Goal: Information Seeking & Learning: Learn about a topic

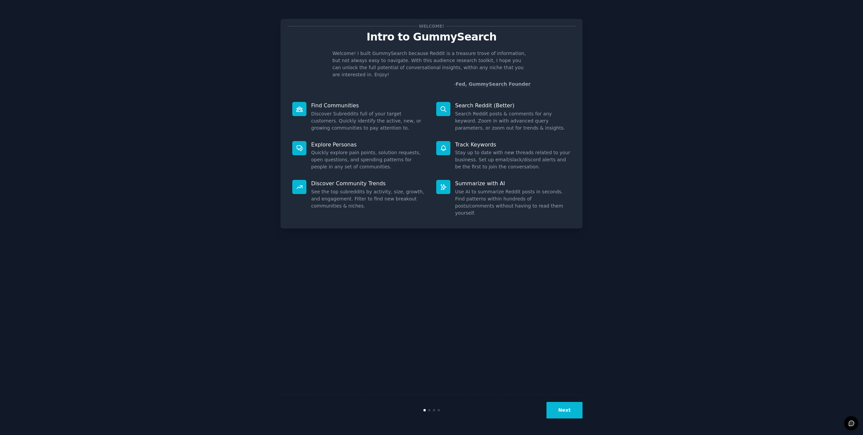
click at [565, 416] on button "Next" at bounding box center [565, 410] width 36 height 17
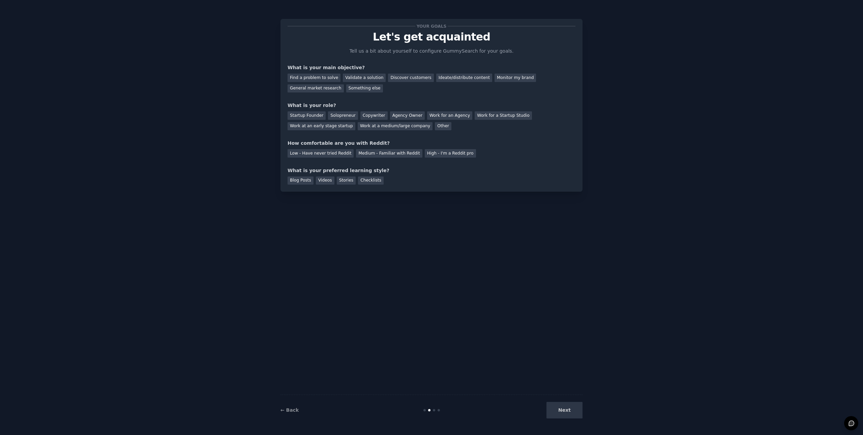
click at [565, 416] on div "Next" at bounding box center [532, 410] width 101 height 17
click at [315, 80] on div "Find a problem to solve" at bounding box center [314, 78] width 53 height 8
click at [560, 412] on div "Next" at bounding box center [532, 410] width 101 height 17
click at [435, 125] on div "Other" at bounding box center [443, 126] width 17 height 8
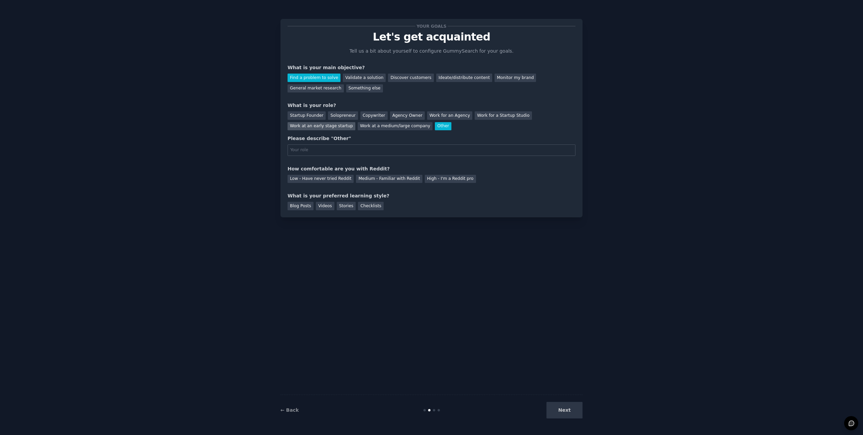
click at [355, 122] on div "Work at an early stage startup" at bounding box center [322, 126] width 68 height 8
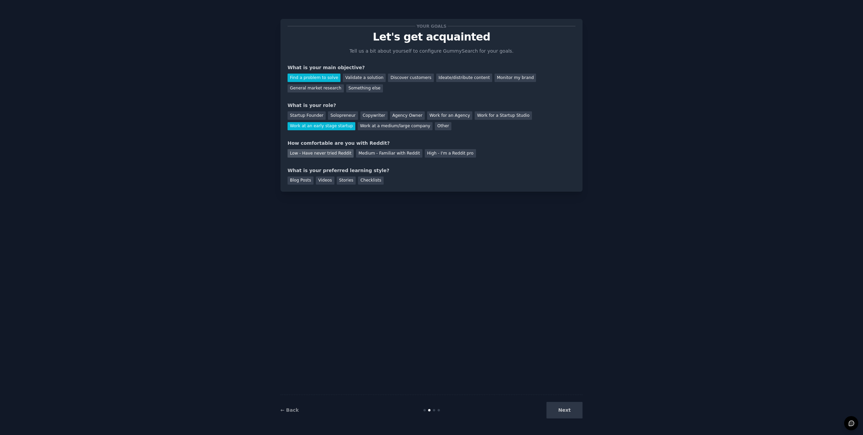
click at [308, 155] on div "Low - Have never tried Reddit" at bounding box center [321, 153] width 66 height 8
click at [338, 182] on div "Stories" at bounding box center [346, 180] width 19 height 8
click at [556, 409] on button "Next" at bounding box center [565, 410] width 36 height 17
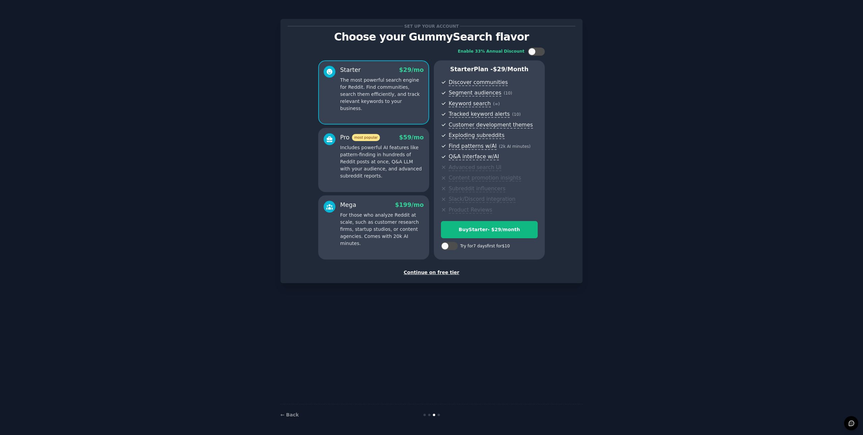
click at [439, 273] on div "Continue on free tier" at bounding box center [432, 272] width 288 height 7
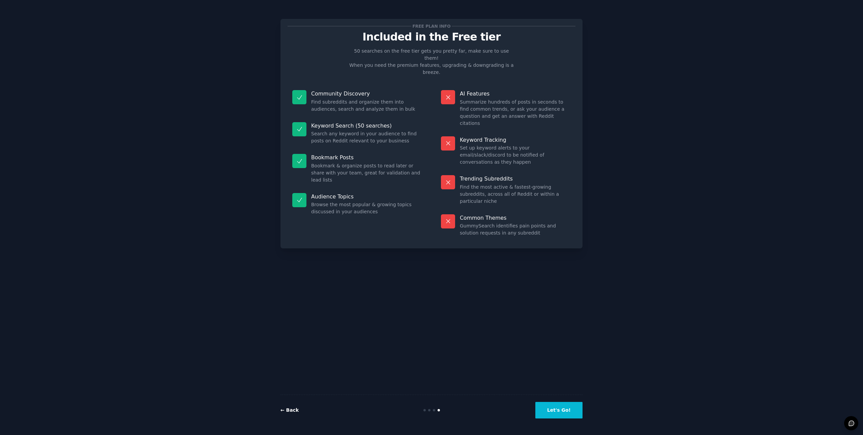
click at [286, 410] on link "← Back" at bounding box center [290, 409] width 18 height 5
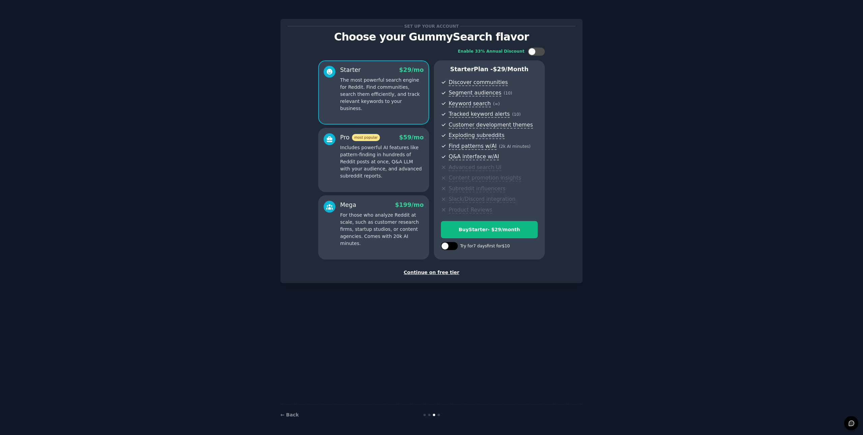
click at [447, 246] on div at bounding box center [444, 245] width 7 height 7
checkbox input "true"
click at [478, 229] on div "Try Starter for $10" at bounding box center [489, 229] width 96 height 7
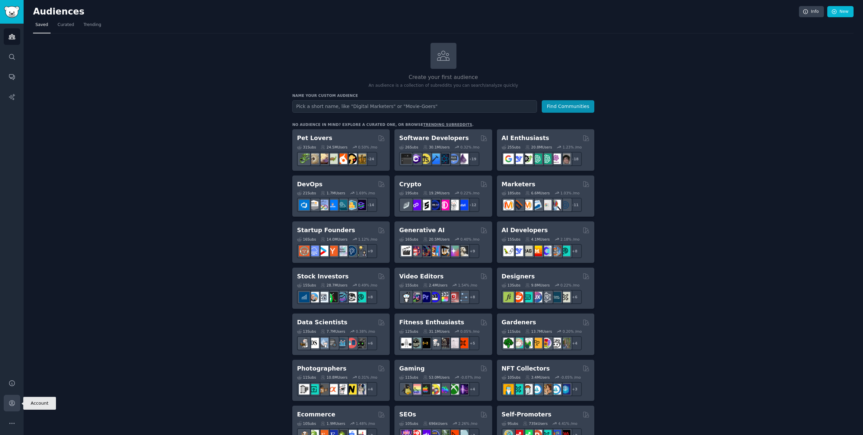
click at [15, 401] on icon "Sidebar" at bounding box center [11, 402] width 7 height 7
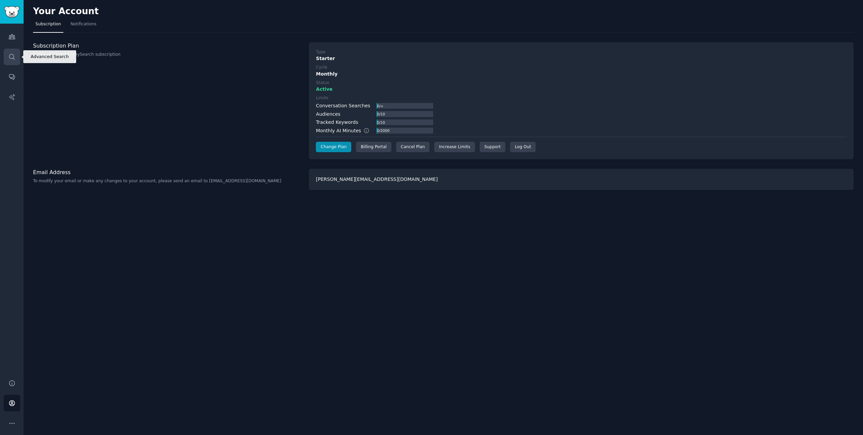
click at [12, 53] on icon "Sidebar" at bounding box center [11, 56] width 7 height 7
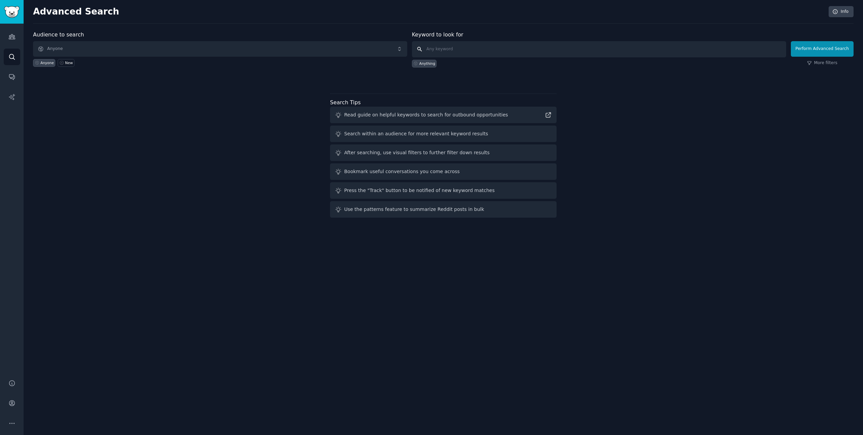
click at [477, 48] on input "text" at bounding box center [599, 49] width 374 height 16
click at [67, 65] on div "New" at bounding box center [69, 62] width 8 height 5
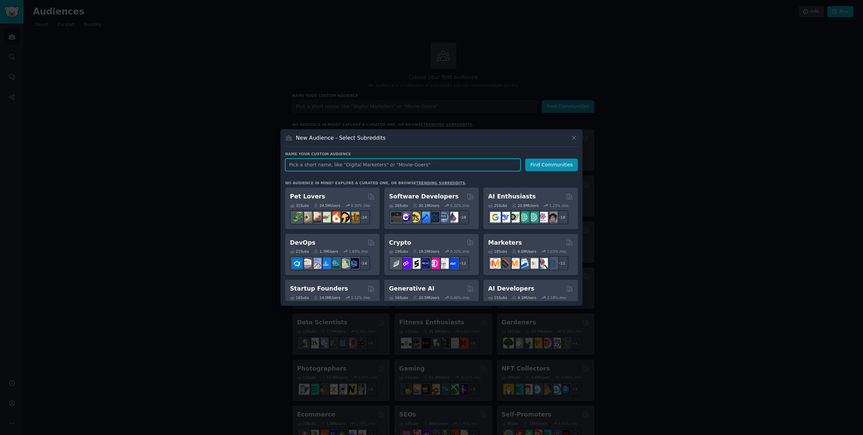
click at [319, 166] on input "text" at bounding box center [402, 165] width 235 height 12
paste input "r/HomeImprovement"
type input "r/HomeImprovement"
click at [543, 165] on button "Find Communities" at bounding box center [551, 165] width 53 height 12
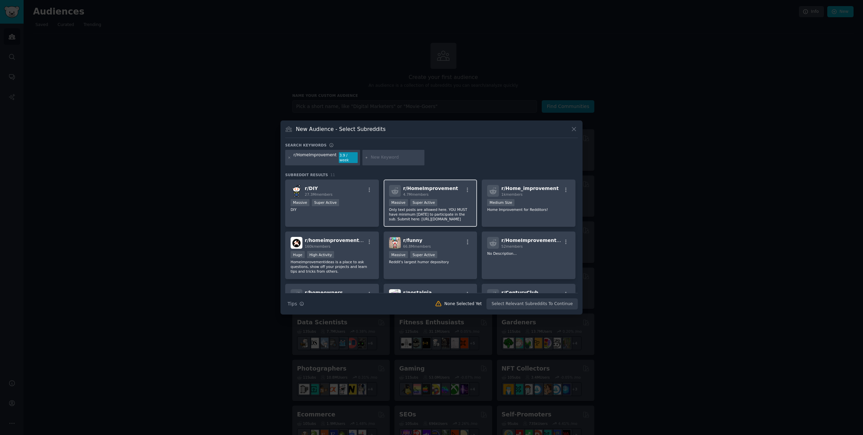
click at [436, 213] on p "Only text posts are allowed here. YOU MUST have minimum karma to participate in…" at bounding box center [430, 214] width 83 height 14
click at [502, 213] on div "r/ Home_improvement 1k members Medium Size Home Improvement for Redditors!" at bounding box center [529, 203] width 94 height 48
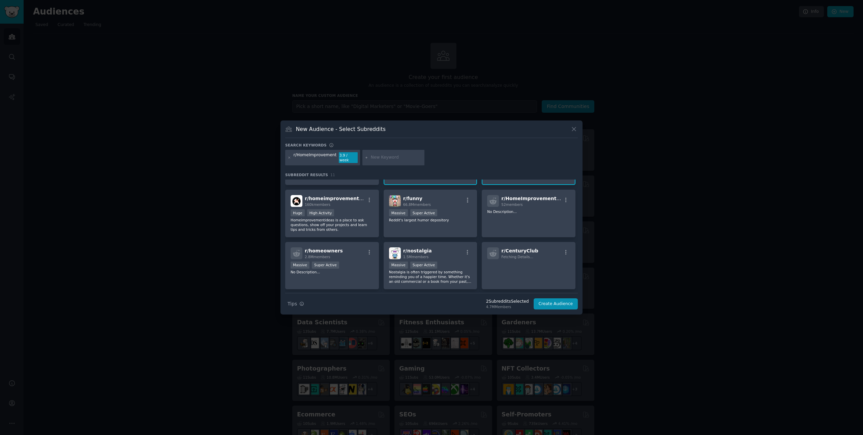
scroll to position [67, 0]
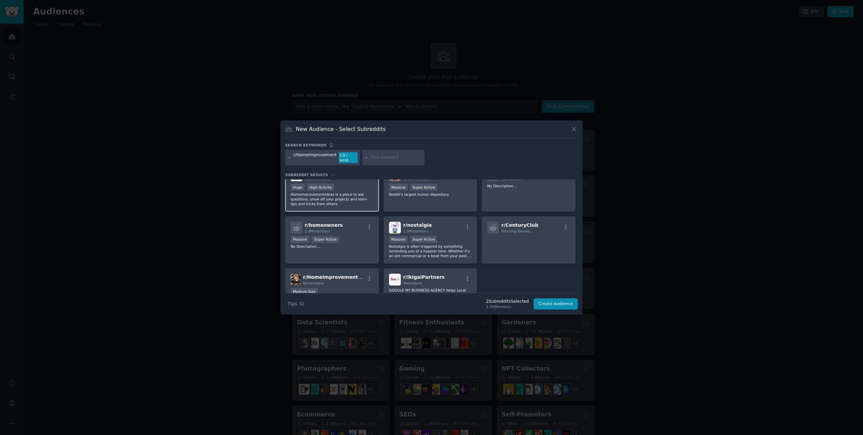
click at [341, 192] on p "Homeimprovementideas is a place to ask questions, show off your projects and le…" at bounding box center [332, 199] width 83 height 14
click at [382, 156] on input "text" at bounding box center [396, 157] width 51 height 6
paste input "r/Homeowners"
type input "r/Homeowners"
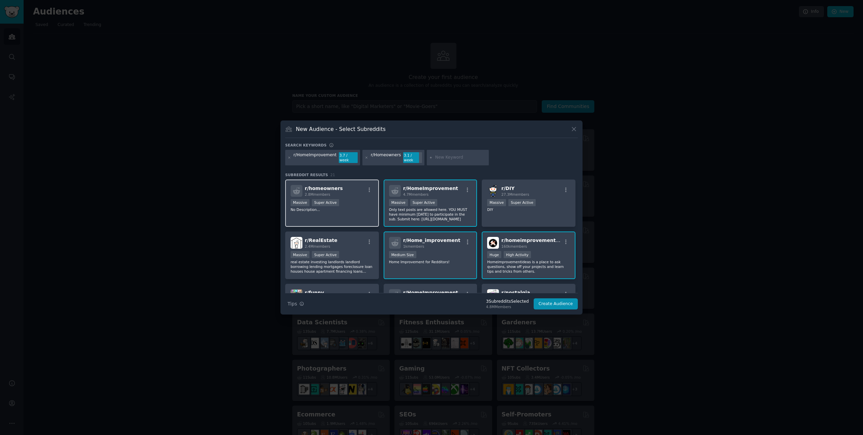
click at [344, 215] on div "r/ homeowners 2.8M members Massive Super Active No Description..." at bounding box center [332, 203] width 94 height 48
click at [552, 304] on button "Create Audience" at bounding box center [556, 303] width 45 height 11
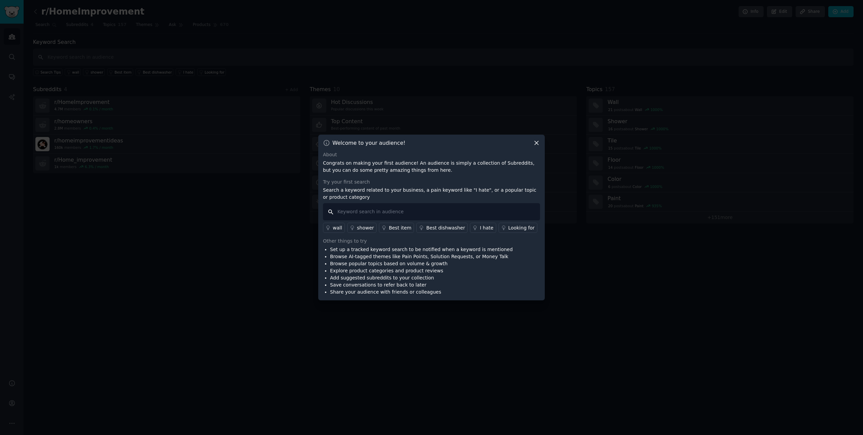
click at [372, 214] on input "text" at bounding box center [431, 211] width 217 height 17
paste input "who do I hire"
type input "who do I hire"
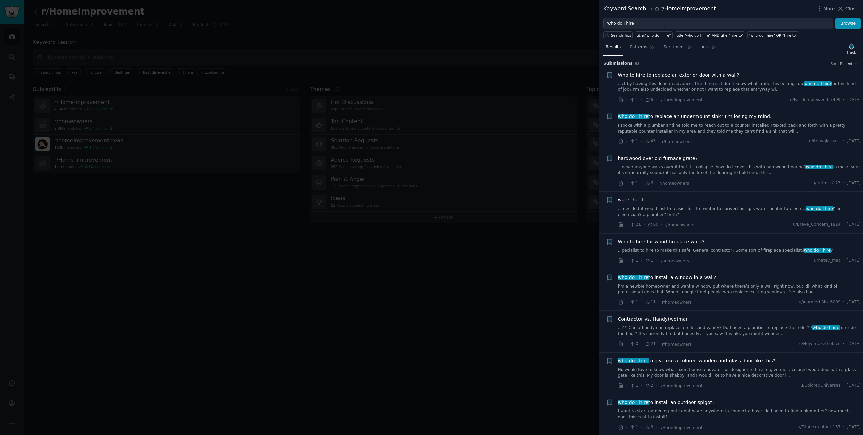
click at [550, 44] on div at bounding box center [431, 217] width 863 height 435
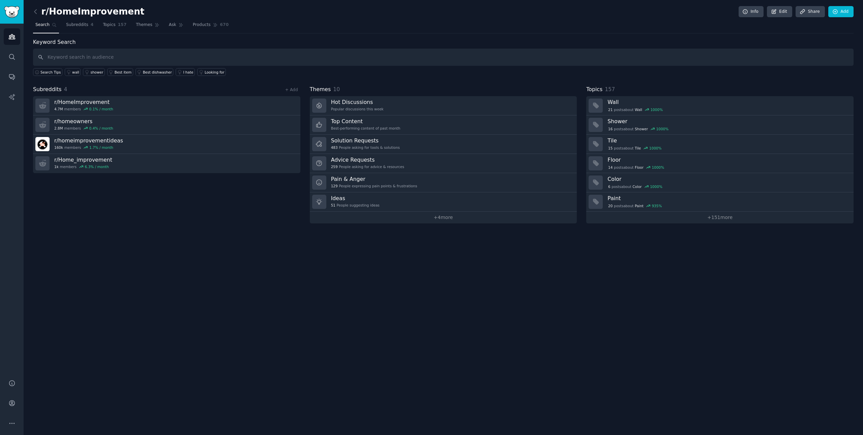
click at [376, 350] on div "r/HomeImprovement Info Edit Share Add Search Subreddits 4 Topics 157 Themes Ask…" at bounding box center [444, 217] width 840 height 435
click at [116, 56] on input "text" at bounding box center [443, 57] width 821 height 17
paste input "cabinet refacing"
type input "cabinet refacing"
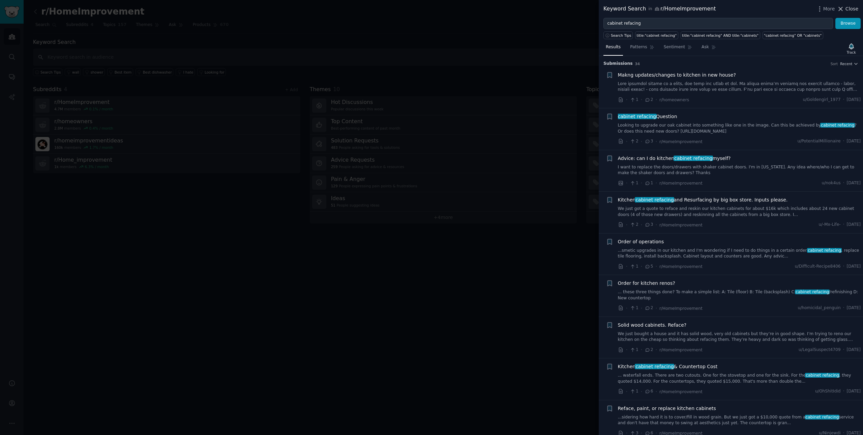
click at [843, 8] on icon at bounding box center [841, 9] width 4 height 4
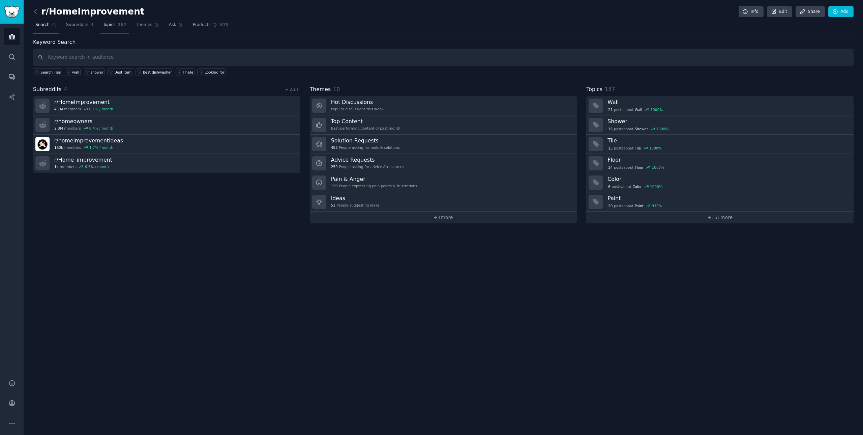
click at [103, 25] on span "Topics" at bounding box center [109, 25] width 12 height 6
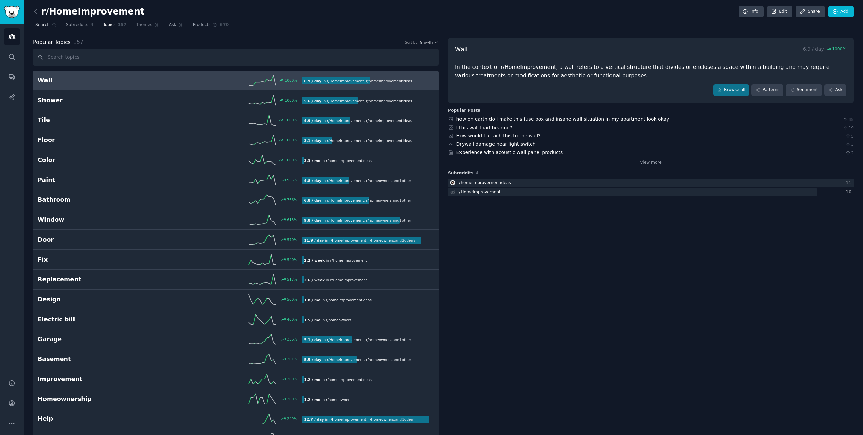
click at [38, 26] on span "Search" at bounding box center [42, 25] width 14 height 6
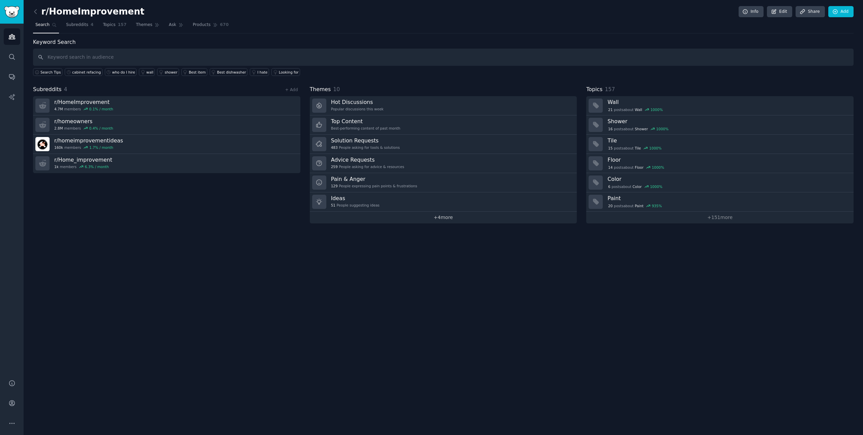
click at [436, 219] on link "+ 4 more" at bounding box center [443, 217] width 267 height 12
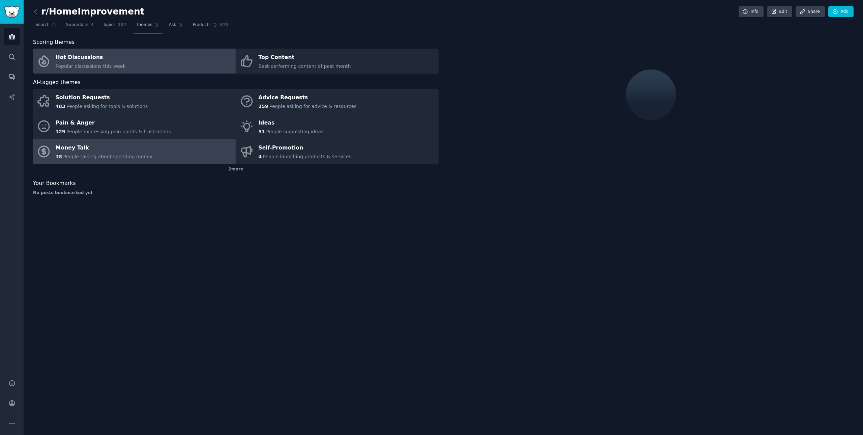
click at [80, 154] on span "People talking about spending money" at bounding box center [107, 156] width 89 height 5
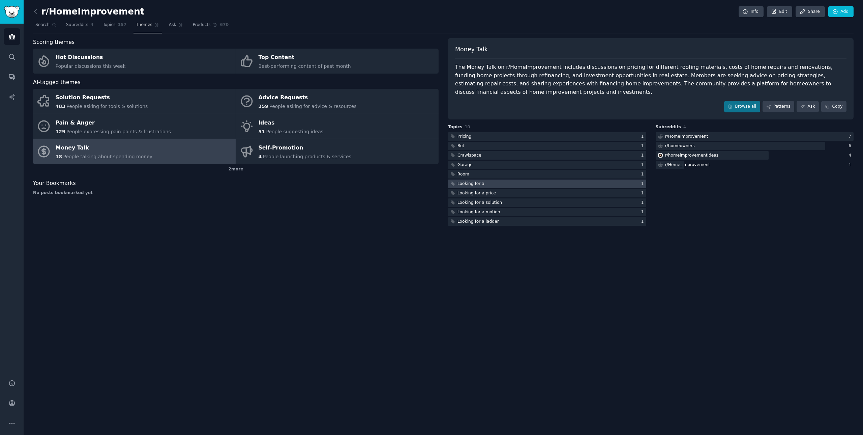
click at [505, 179] on div at bounding box center [547, 183] width 198 height 8
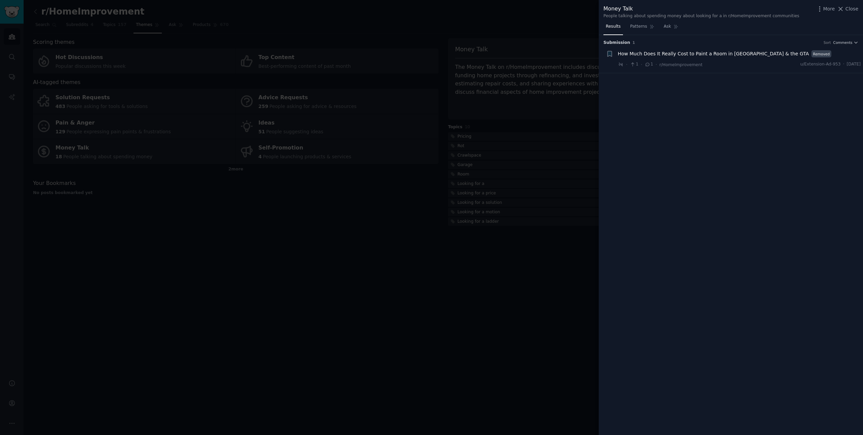
click at [542, 234] on div at bounding box center [431, 217] width 863 height 435
